Goal: Navigation & Orientation: Find specific page/section

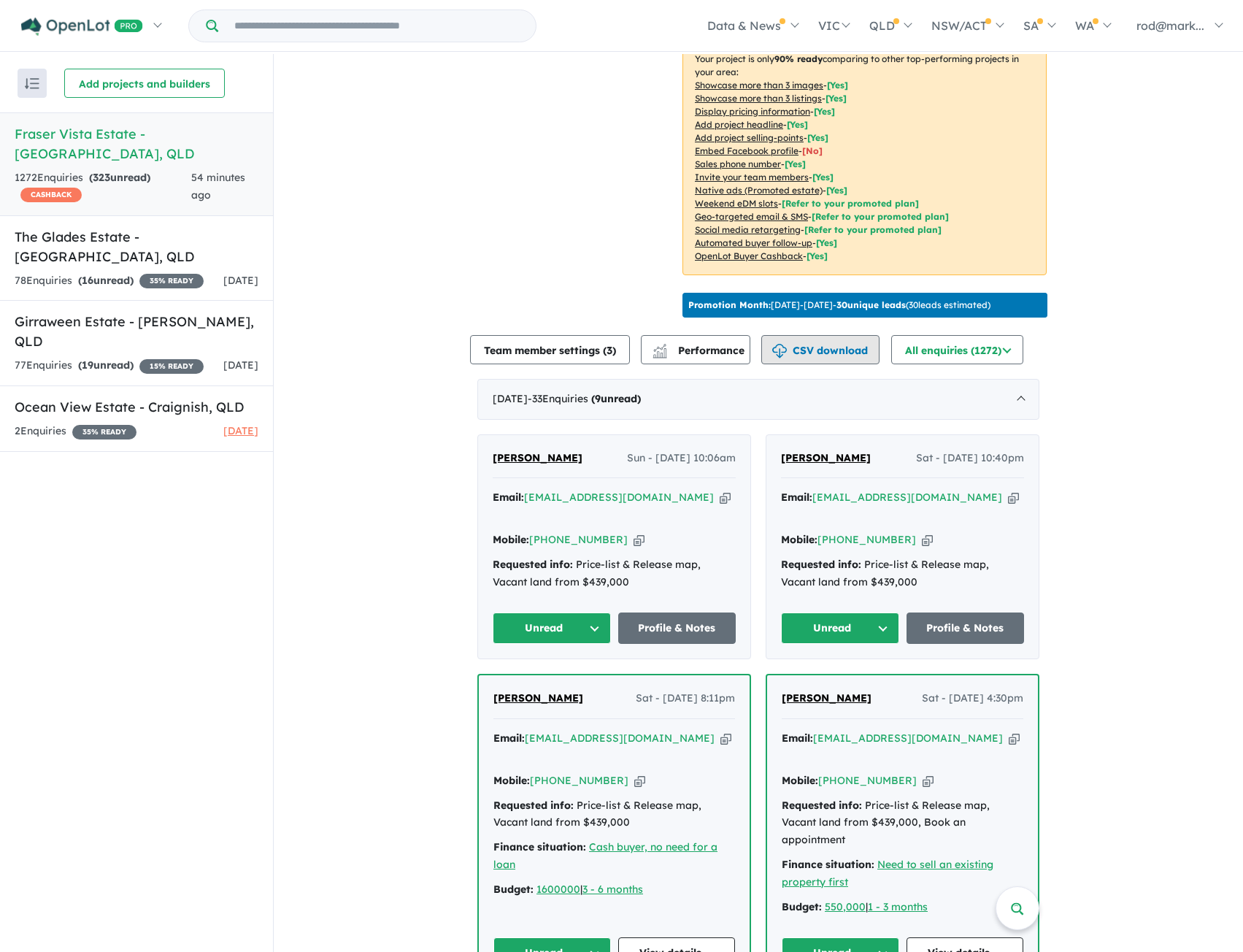
scroll to position [292, 0]
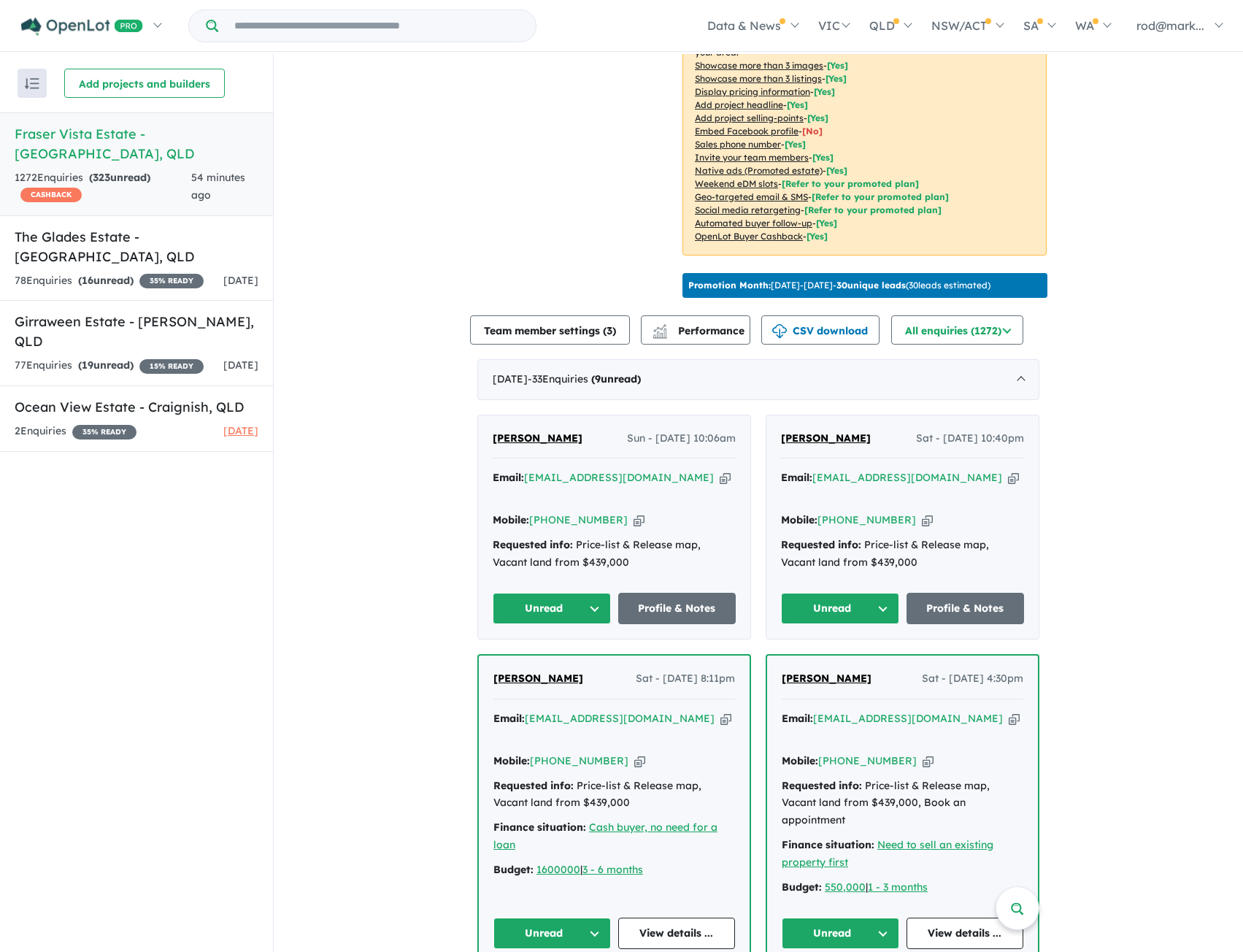
click at [719, 472] on icon "button" at bounding box center [724, 477] width 11 height 15
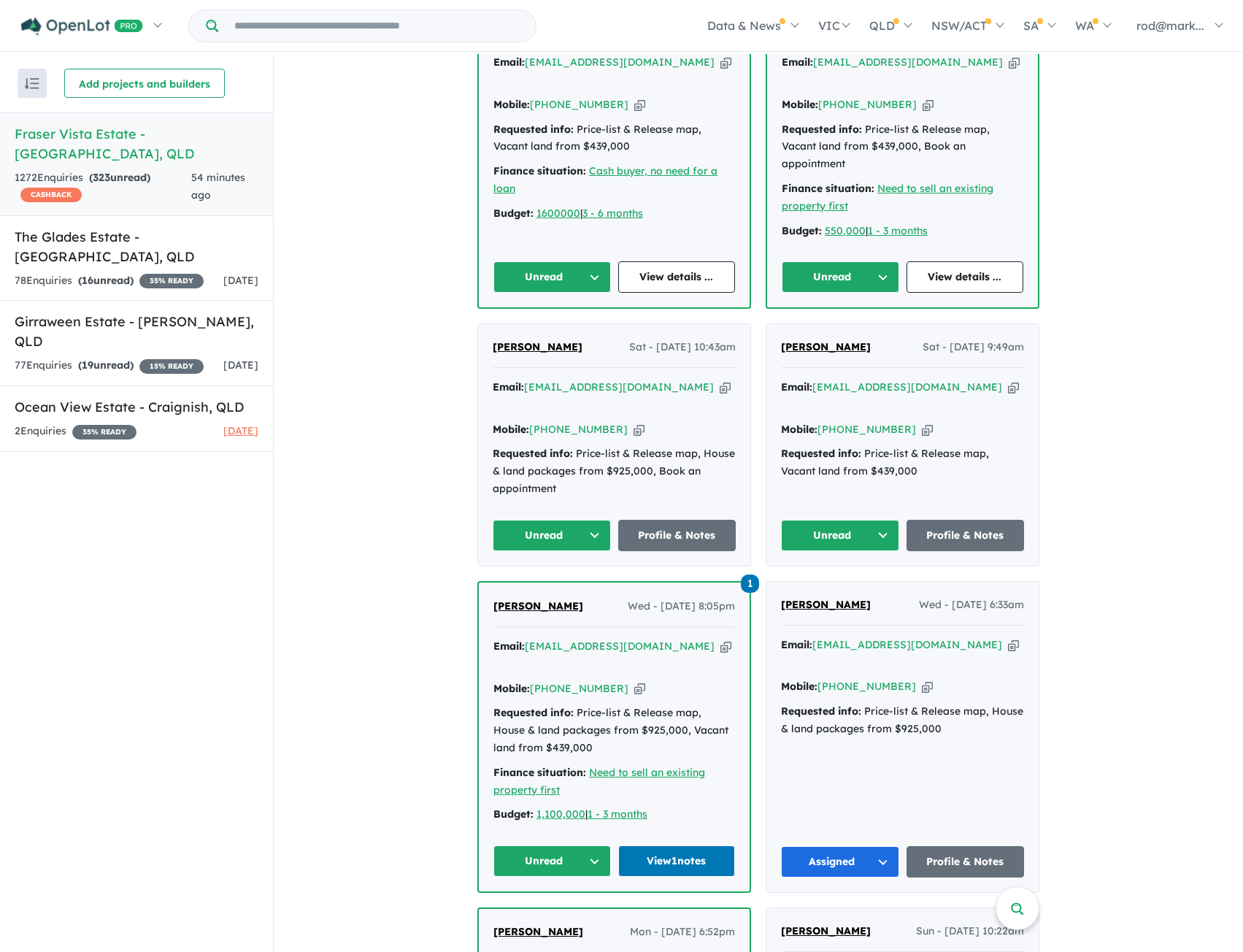
scroll to position [949, 0]
click at [587, 519] on button "Unread" at bounding box center [551, 534] width 119 height 31
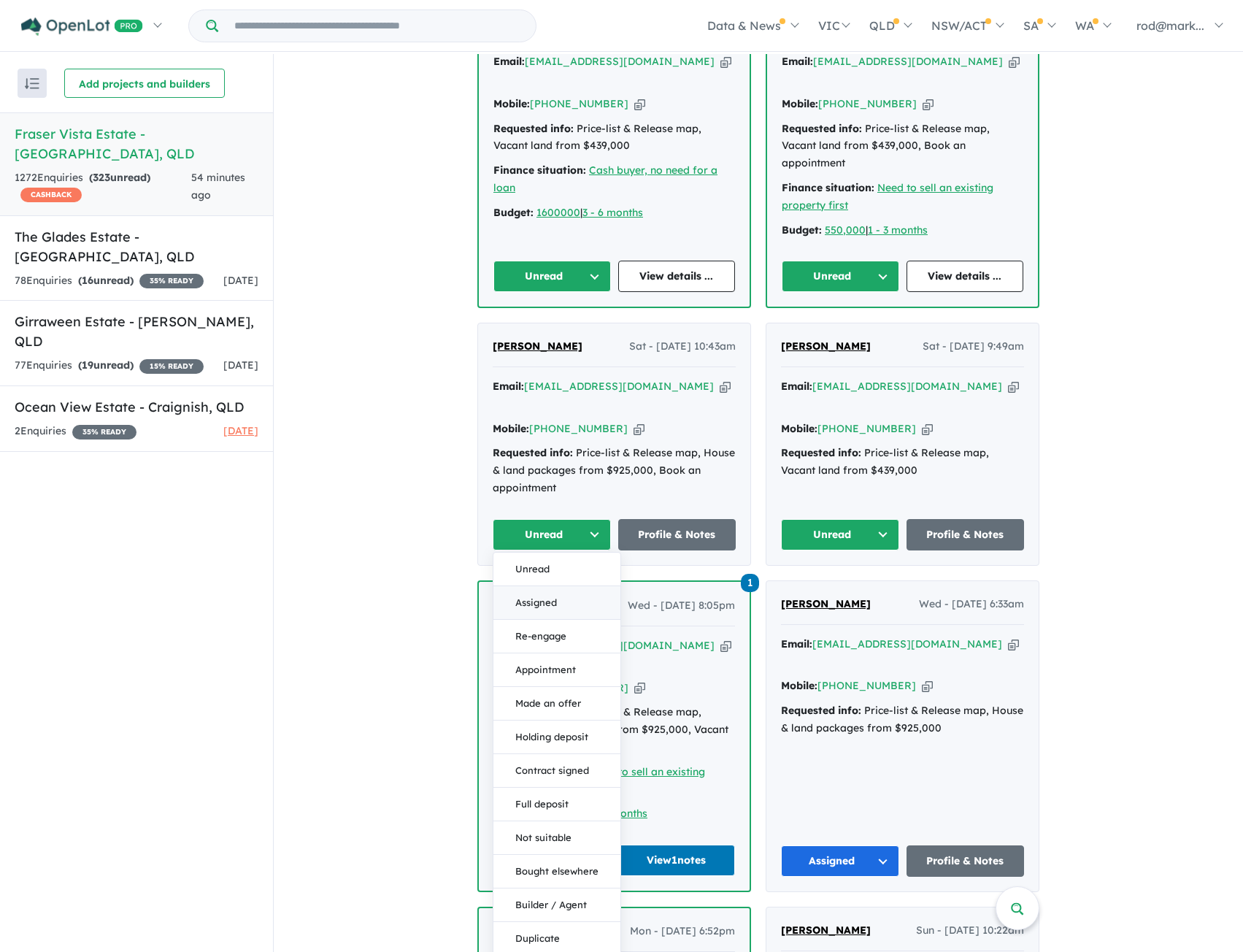
click at [533, 586] on button "Assigned" at bounding box center [556, 602] width 127 height 34
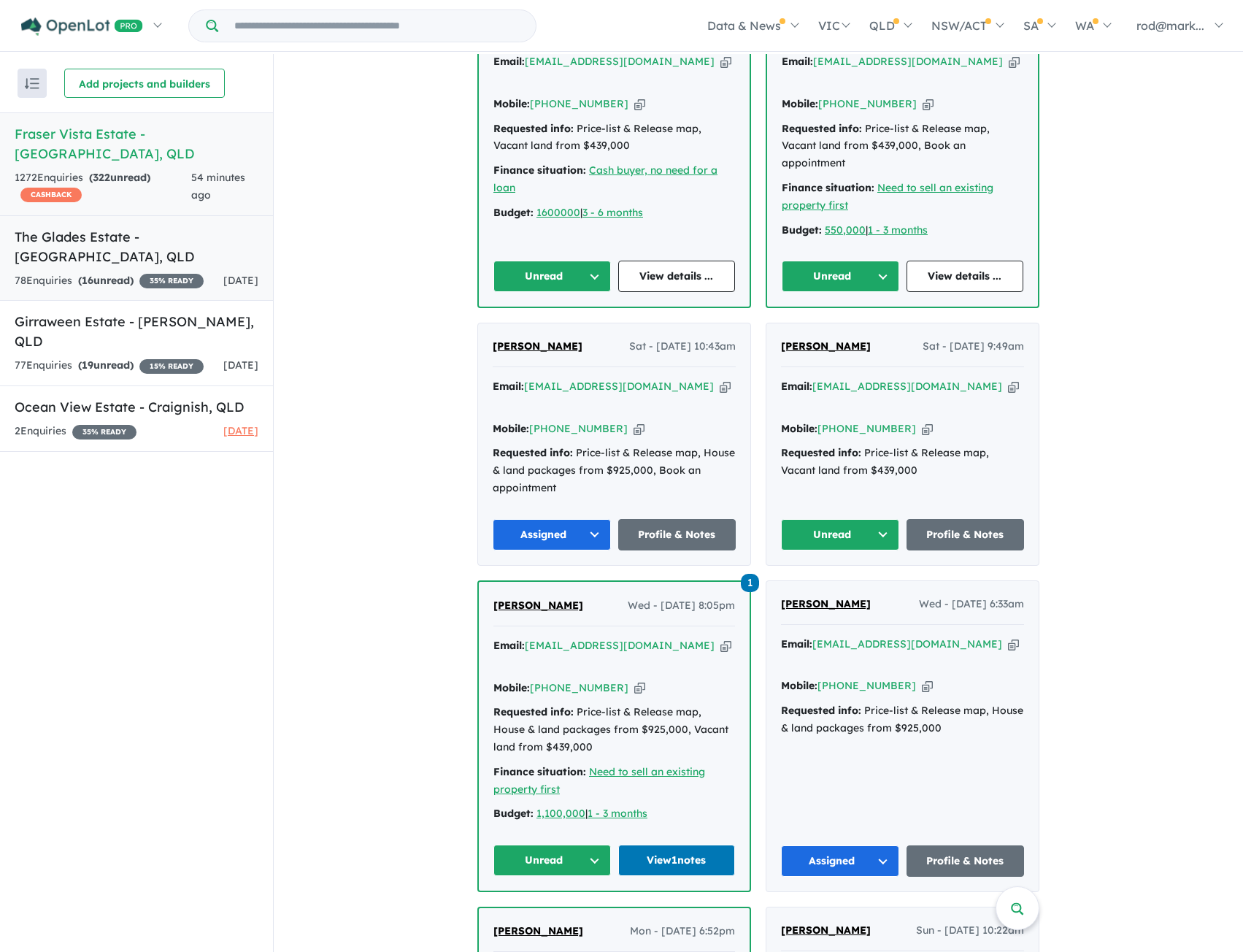
click at [163, 227] on h5 "The Glades Estate - [GEOGRAPHIC_DATA] , [GEOGRAPHIC_DATA]" at bounding box center [136, 246] width 244 height 39
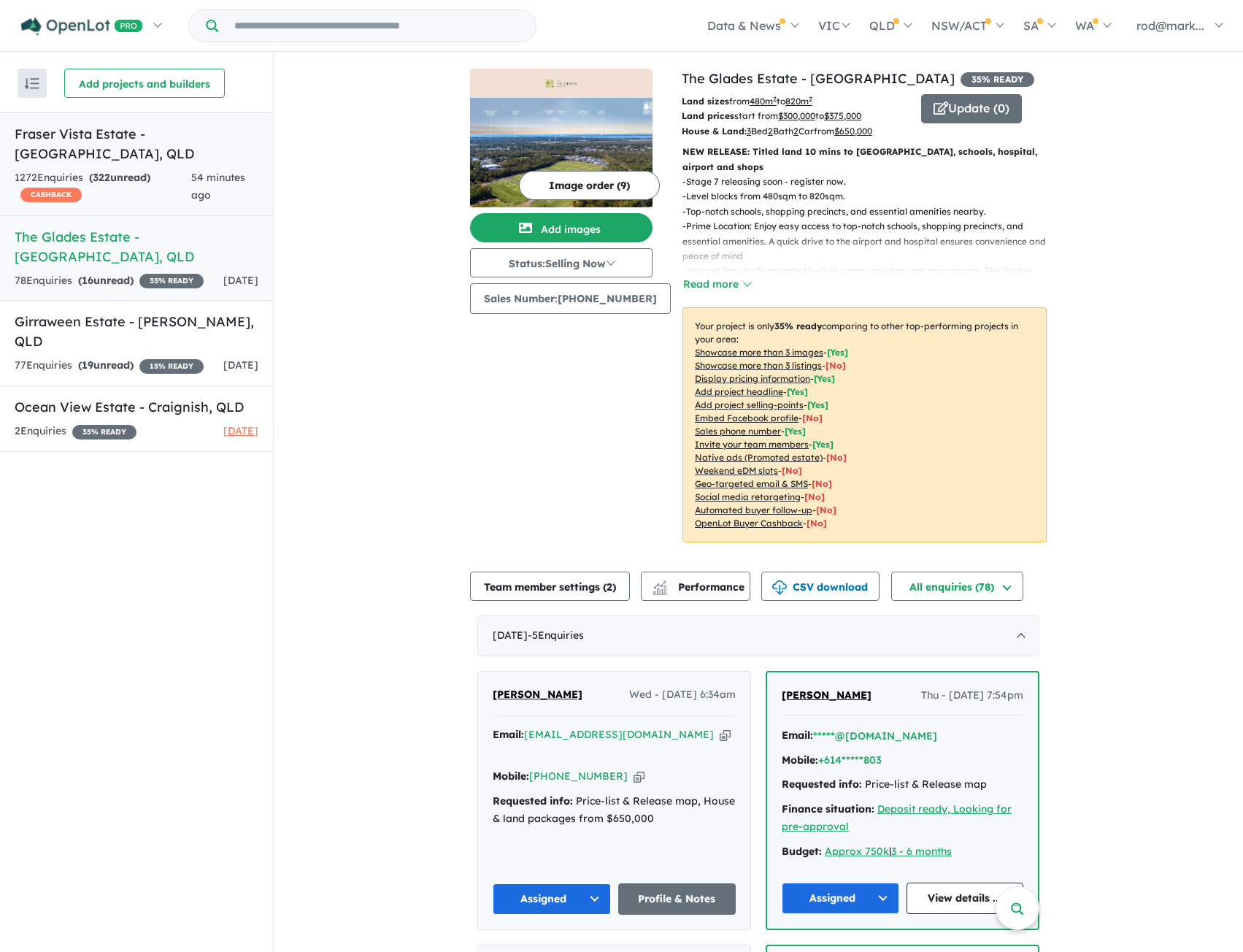
click at [97, 140] on h5 "Fraser Vista Estate - [GEOGRAPHIC_DATA] , [GEOGRAPHIC_DATA]" at bounding box center [136, 144] width 244 height 39
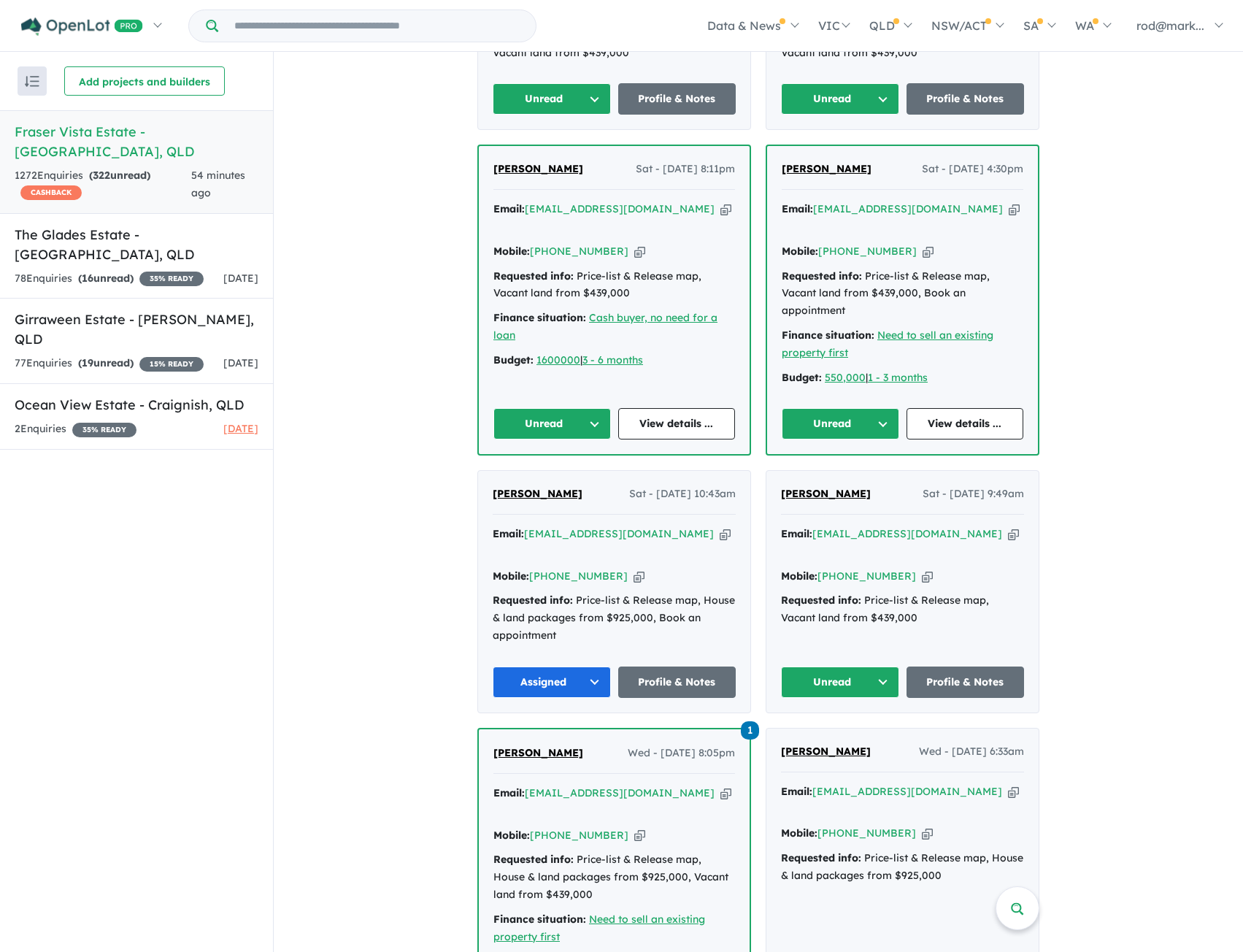
scroll to position [1022, 0]
